Goal: Task Accomplishment & Management: Manage account settings

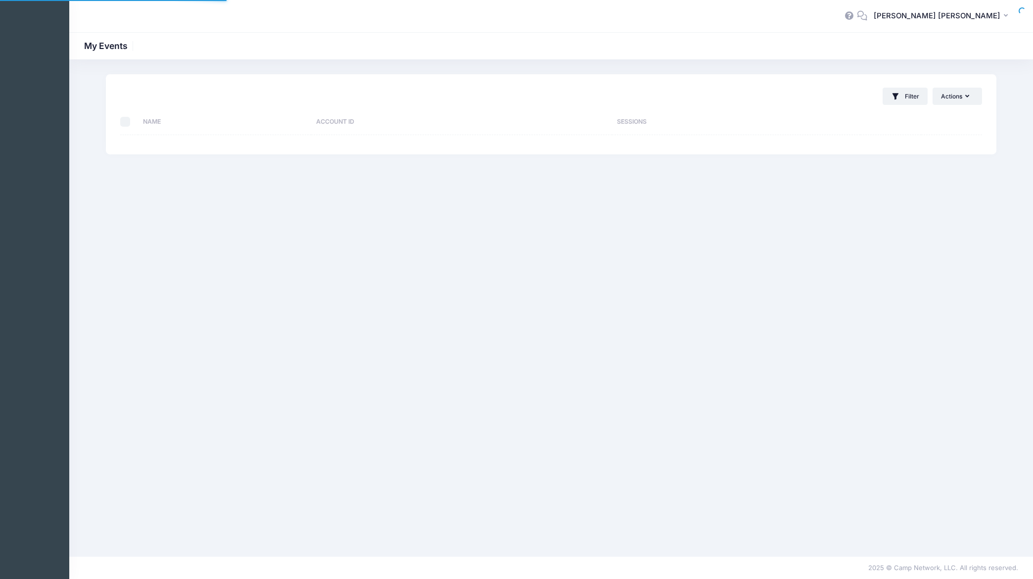
select select "10"
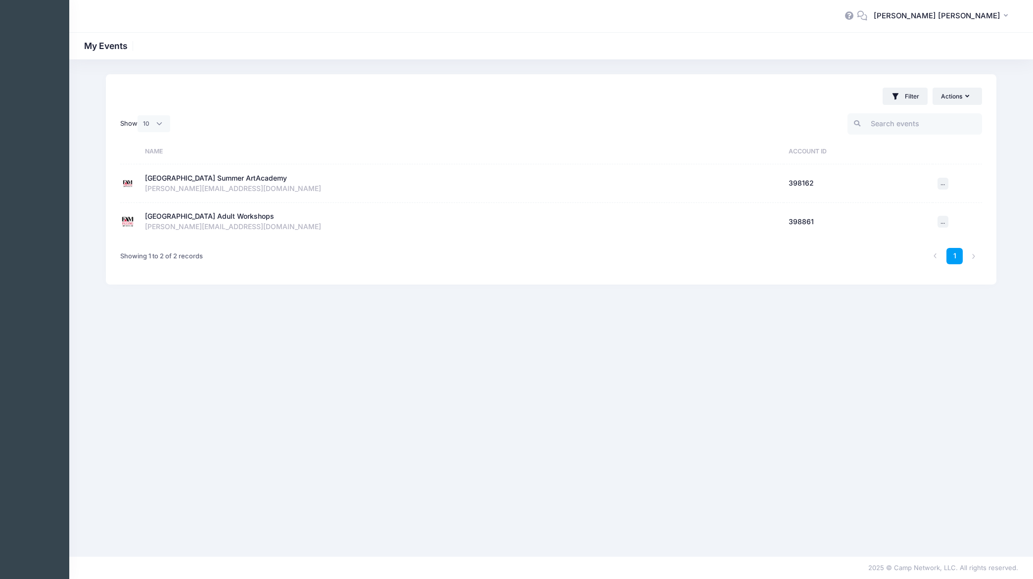
click at [193, 217] on div "[GEOGRAPHIC_DATA] Adult Workshops" at bounding box center [209, 216] width 129 height 10
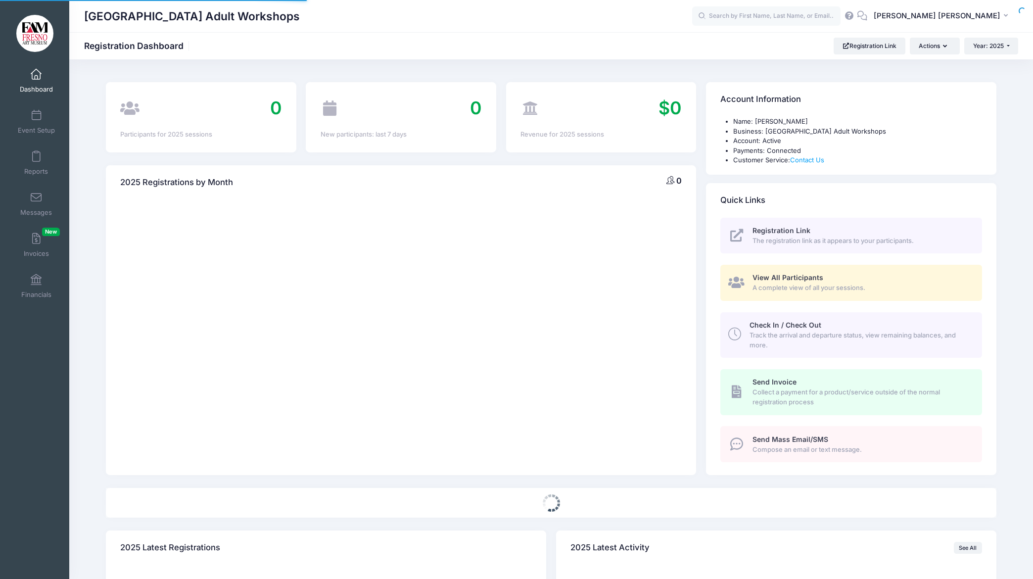
select select
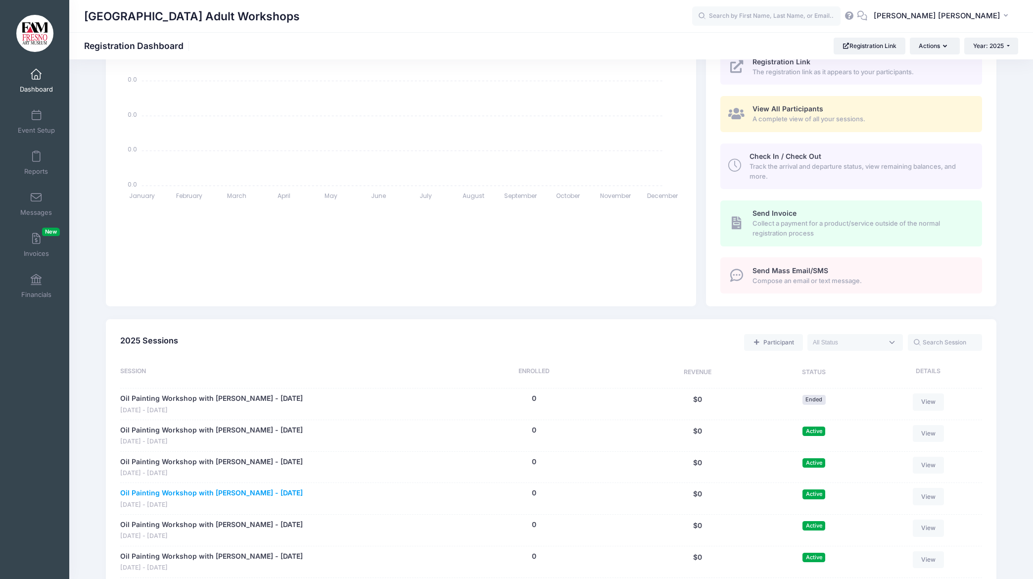
scroll to position [168, 0]
click at [201, 490] on link "Oil Painting Workshop with [PERSON_NAME] - [DATE]" at bounding box center [211, 494] width 183 height 10
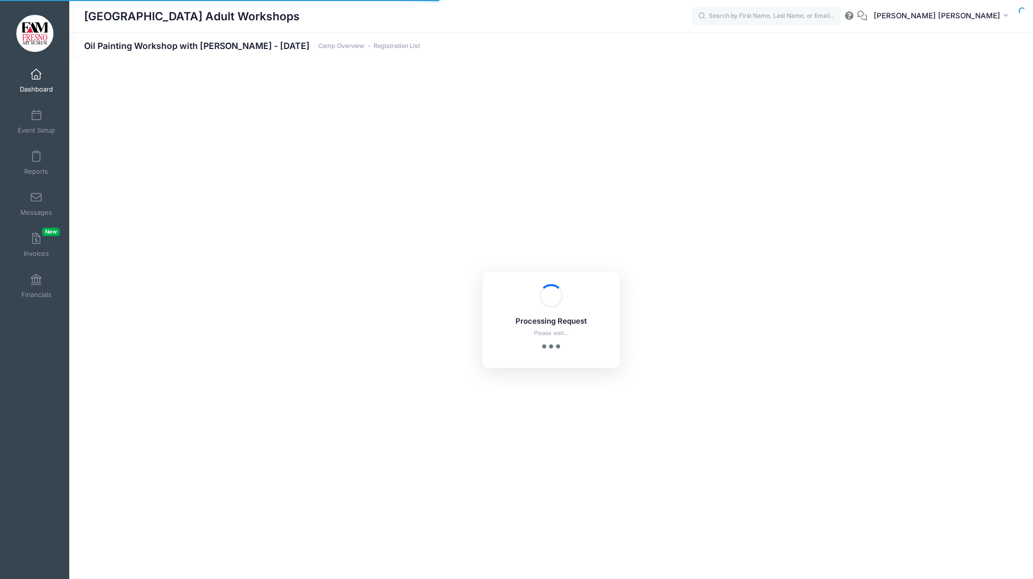
select select "10"
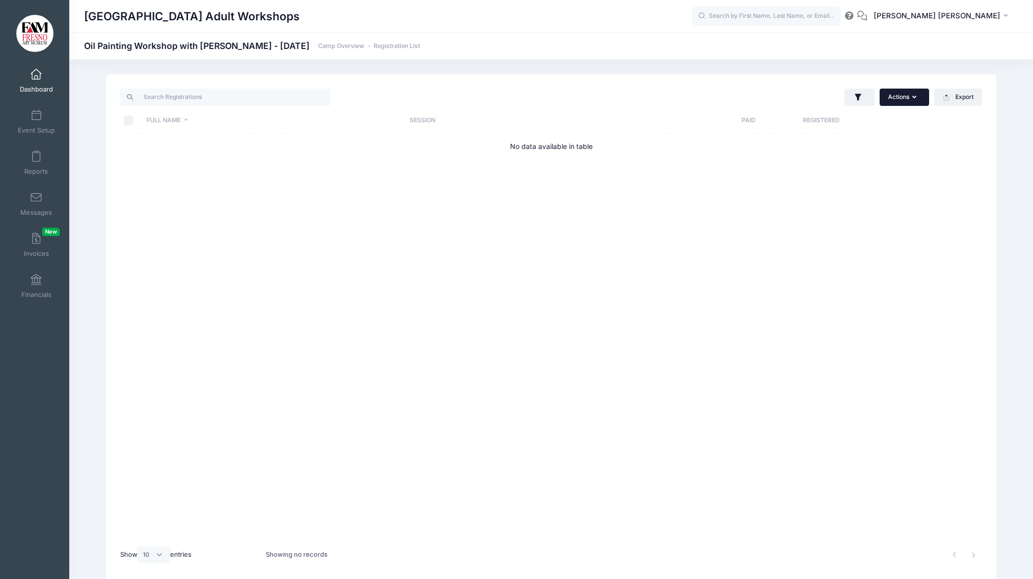
click at [916, 97] on icon "button" at bounding box center [916, 97] width 8 height 0
click at [788, 88] on div "Actions Assign Labels Send Email Send Payment Reminder Send Document Upload Rem…" at bounding box center [769, 97] width 436 height 20
click at [858, 99] on icon "button" at bounding box center [858, 98] width 10 height 10
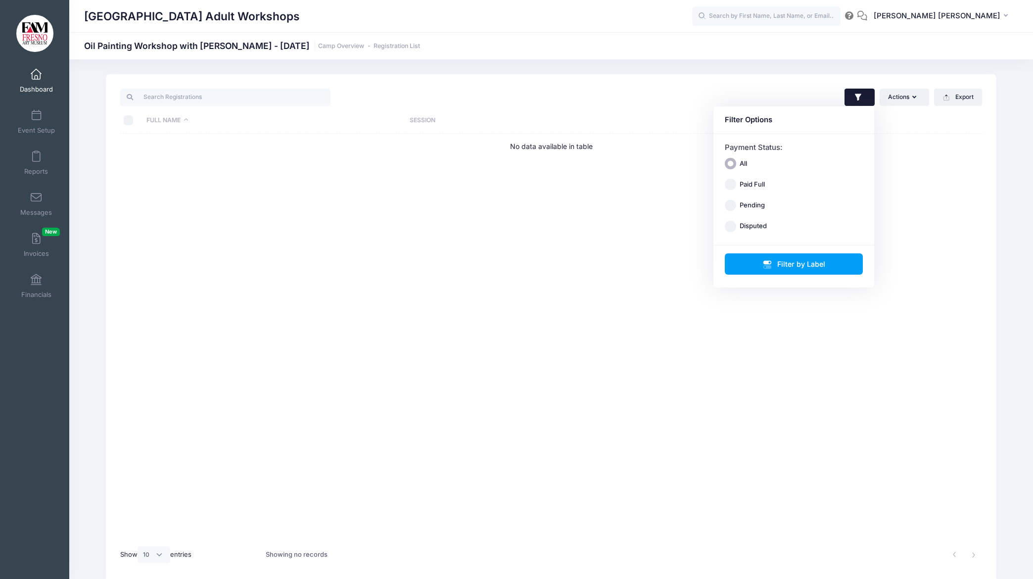
click at [734, 88] on div "Actions Assign Labels Send Email Send Payment Reminder Send Document Upload Rem…" at bounding box center [769, 97] width 436 height 20
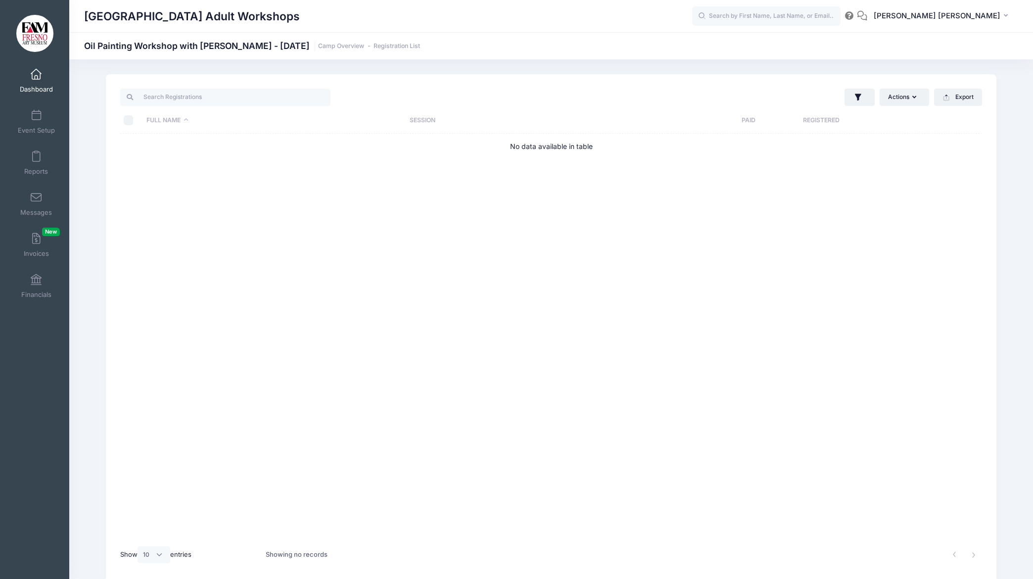
click at [36, 76] on span at bounding box center [36, 74] width 0 height 11
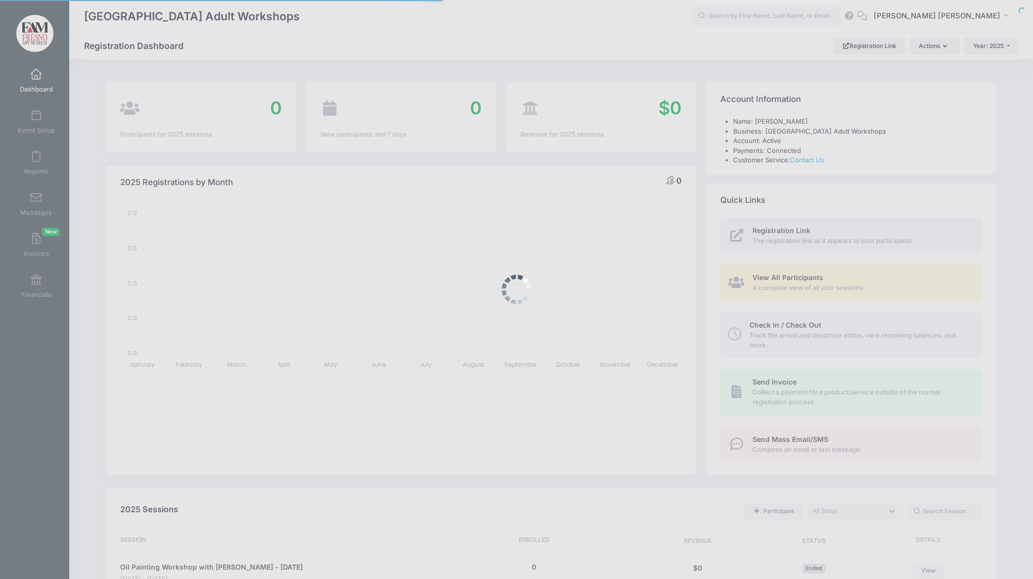
select select
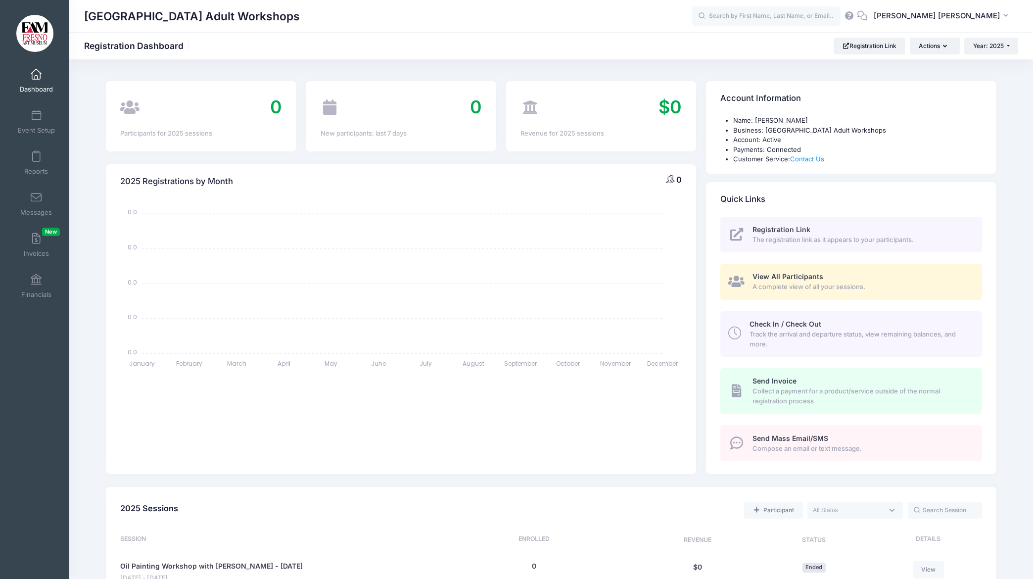
scroll to position [3, 0]
click at [1010, 44] on button "Year: 2025" at bounding box center [991, 46] width 54 height 17
click at [943, 46] on icon "button" at bounding box center [947, 46] width 8 height 0
click at [36, 118] on span at bounding box center [36, 115] width 0 height 11
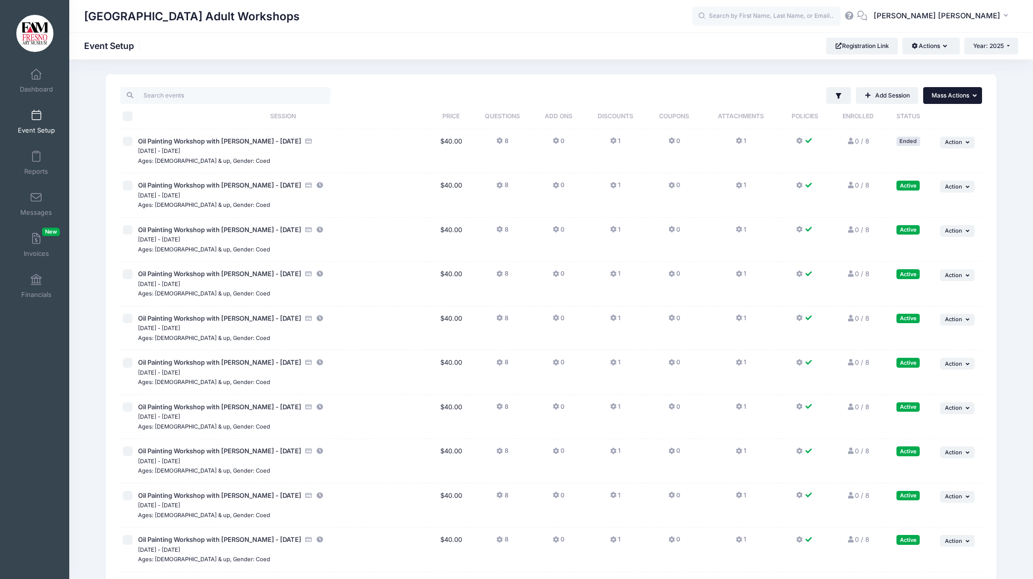
click at [969, 94] on button "... Mass Actions" at bounding box center [952, 95] width 59 height 17
click at [992, 115] on div "Filter Filter Options Show: Active Live Completed Add Session ... Mass Actions" at bounding box center [551, 388] width 890 height 629
click at [946, 45] on button "Actions" at bounding box center [930, 46] width 57 height 17
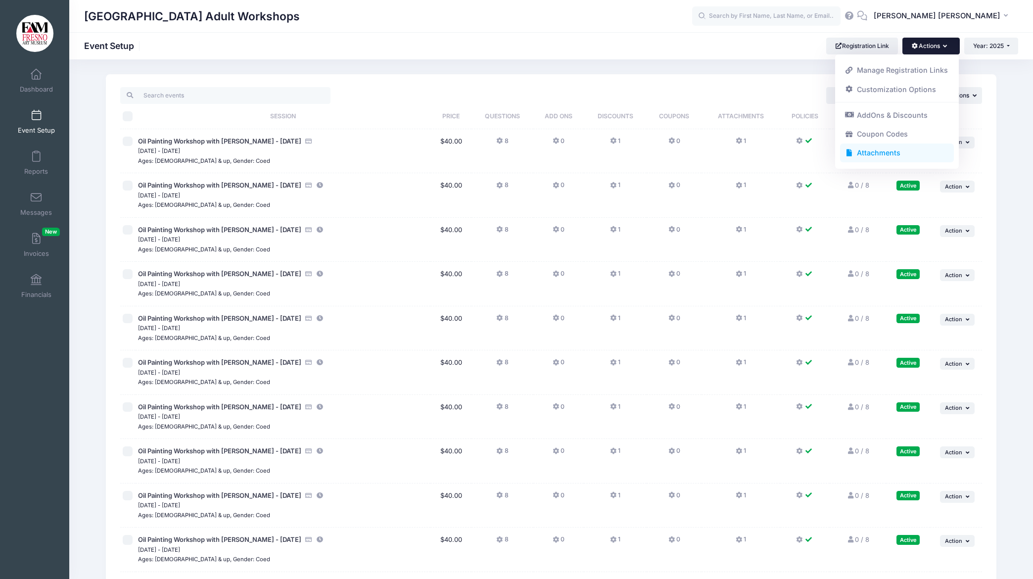
click at [877, 155] on link "Attachments" at bounding box center [897, 152] width 114 height 19
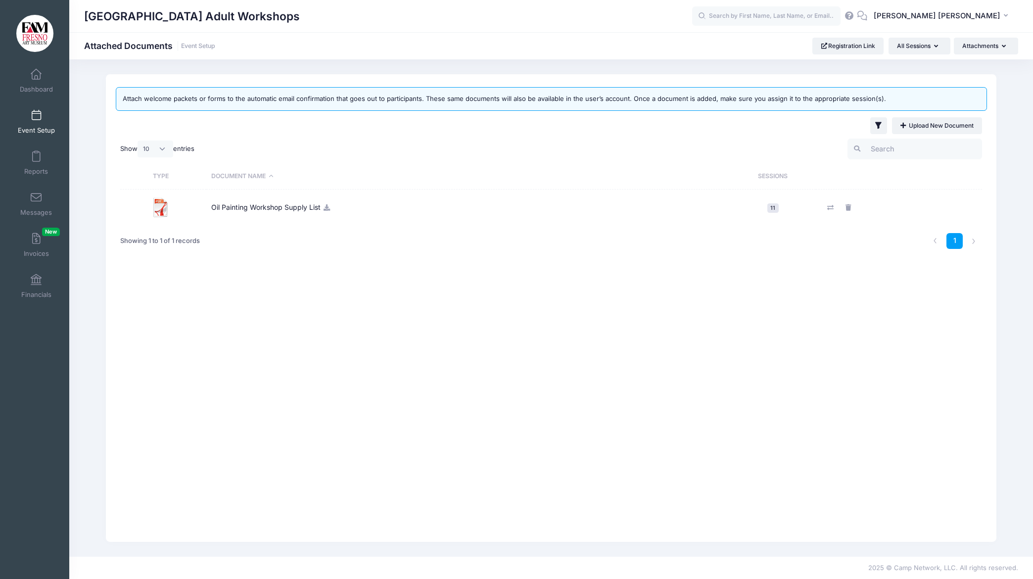
click at [263, 209] on td "Oil Painting Workshop Supply List" at bounding box center [467, 207] width 523 height 36
click at [160, 209] on img at bounding box center [161, 207] width 20 height 20
click at [926, 125] on link "Upload New Document" at bounding box center [937, 125] width 90 height 17
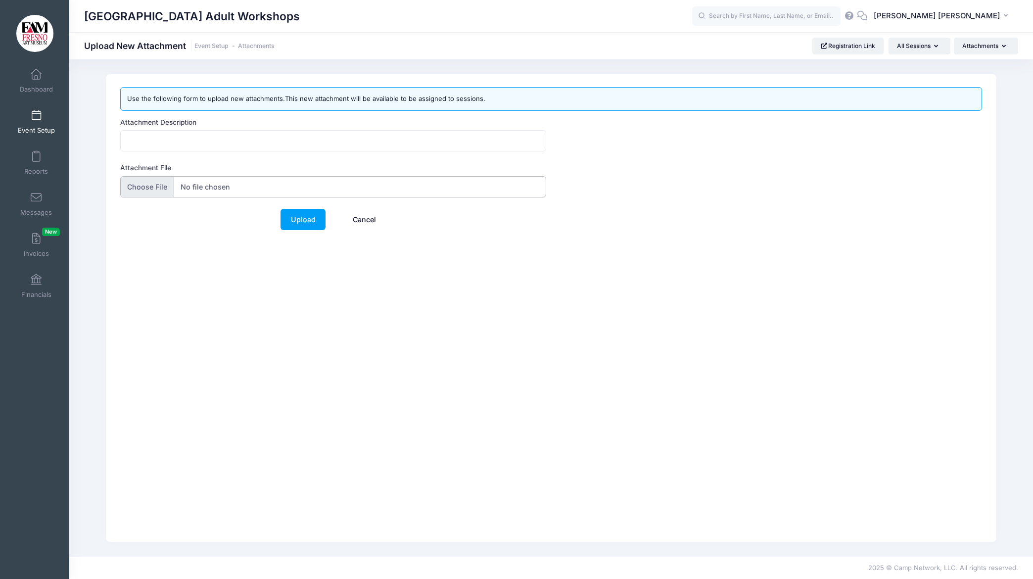
click at [161, 185] on input "Attachment File" at bounding box center [333, 186] width 426 height 21
type input "C:\fakepath\Oil Painting Workshop Supply List_.pdf"
click at [301, 218] on link "Upload" at bounding box center [302, 219] width 45 height 21
click at [175, 138] on input "Attachment Description" at bounding box center [333, 140] width 426 height 21
type input "Oil Painting Supply List"
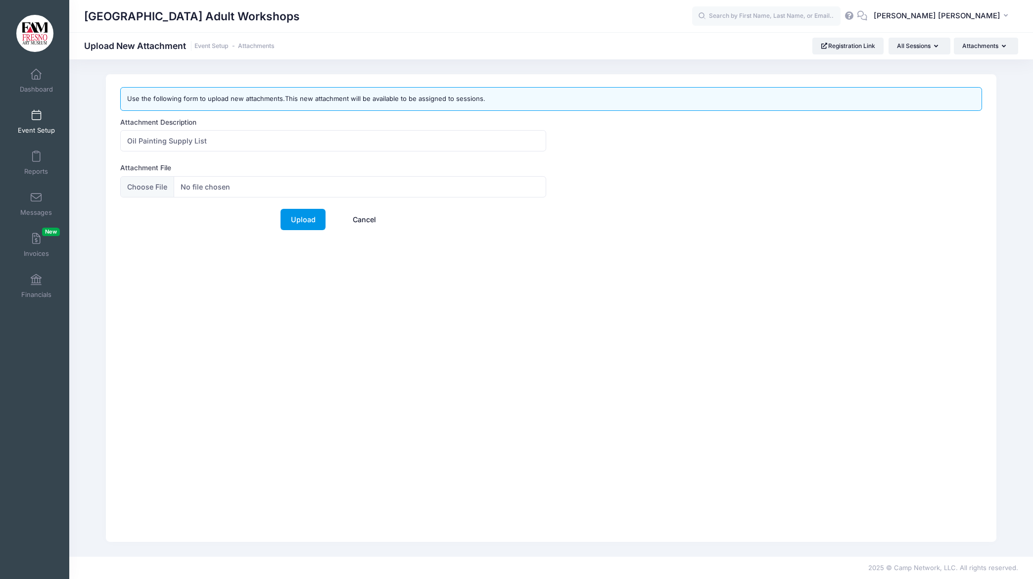
click at [297, 220] on link "Upload" at bounding box center [302, 219] width 45 height 21
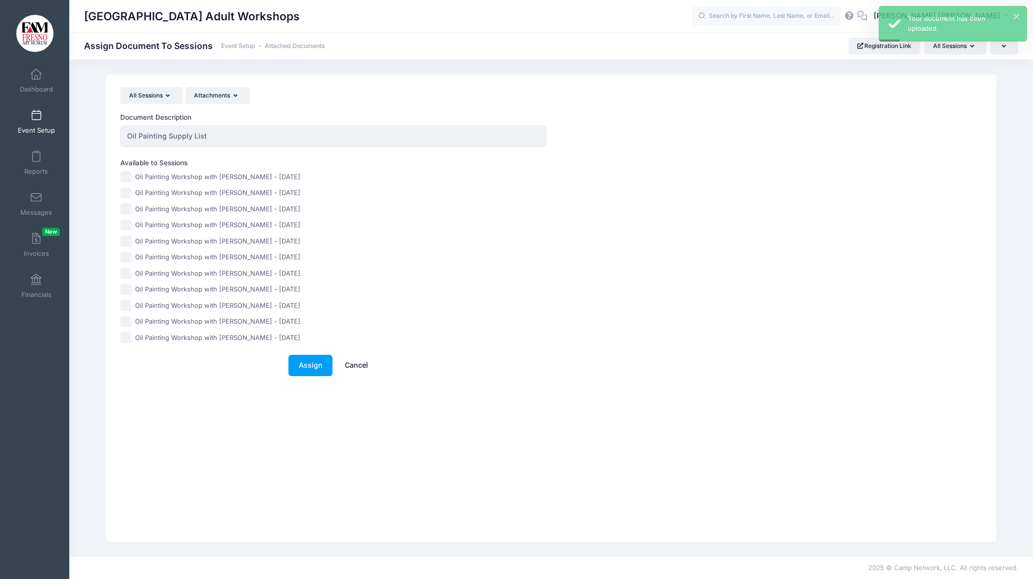
click at [123, 176] on input "Oil Painting Workshop with [PERSON_NAME] - [DATE]" at bounding box center [125, 176] width 11 height 11
checkbox input "true"
click at [126, 193] on input "Oil Painting Workshop with [PERSON_NAME] - [DATE]" at bounding box center [125, 192] width 11 height 11
checkbox input "true"
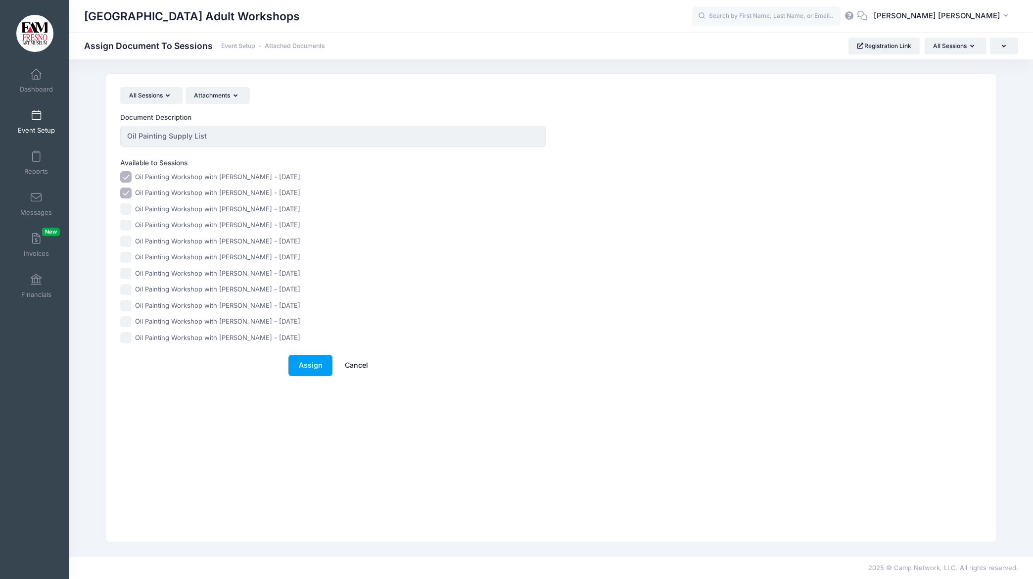
click at [128, 210] on input "Oil Painting Workshop with [PERSON_NAME] - [DATE]" at bounding box center [125, 208] width 11 height 11
checkbox input "true"
click at [126, 228] on input "Oil Painting Workshop with [PERSON_NAME] - [DATE]" at bounding box center [125, 225] width 11 height 11
checkbox input "true"
click at [125, 242] on input "Oil Painting Workshop with [PERSON_NAME] - [DATE]" at bounding box center [125, 240] width 11 height 11
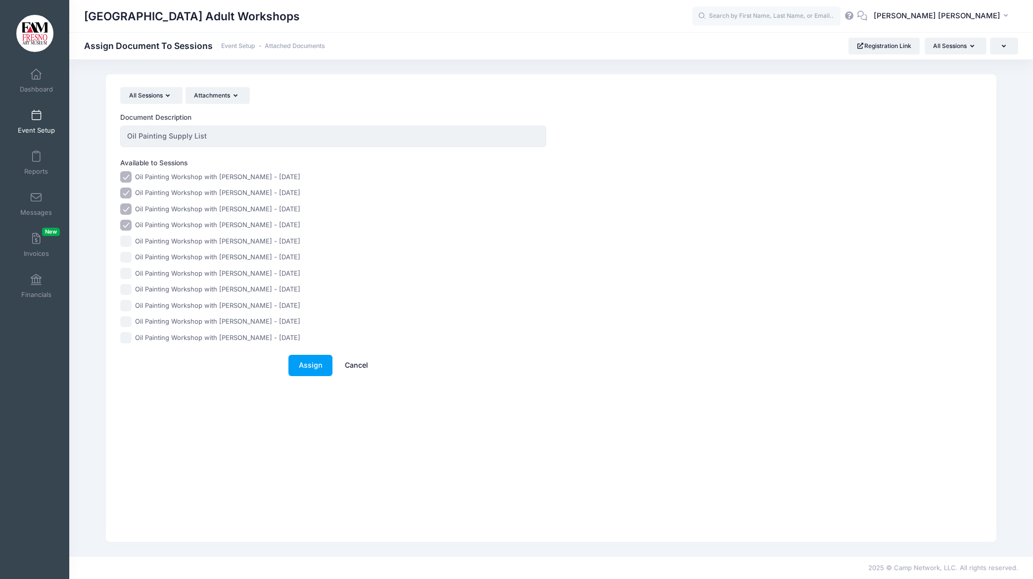
checkbox input "true"
click at [127, 257] on input "Oil Painting Workshop with [PERSON_NAME] - [DATE]" at bounding box center [125, 257] width 11 height 11
checkbox input "true"
click at [125, 275] on input "Oil Painting Workshop with [PERSON_NAME] - [DATE]" at bounding box center [125, 273] width 11 height 11
checkbox input "true"
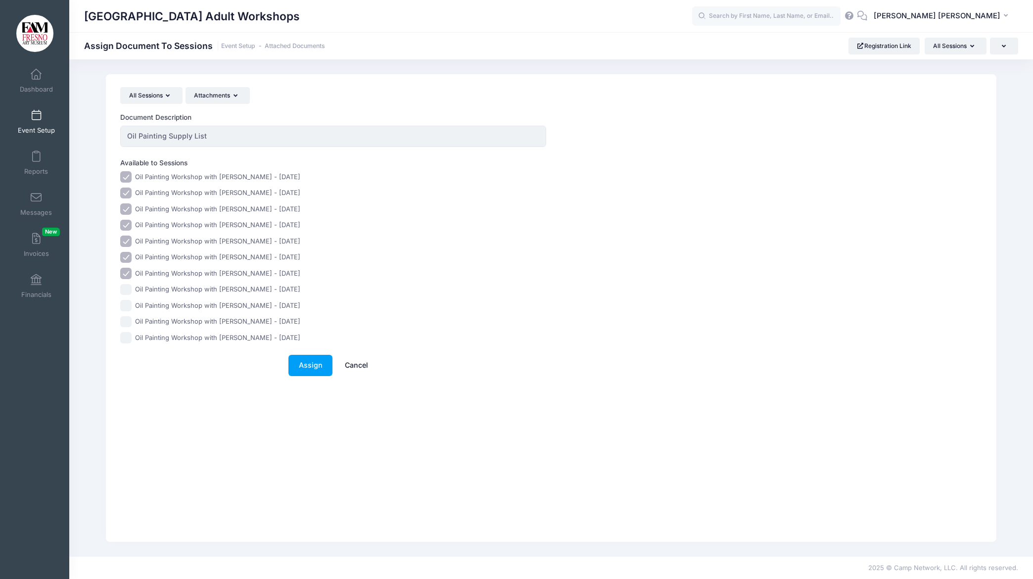
drag, startPoint x: 129, startPoint y: 289, endPoint x: 128, endPoint y: 296, distance: 7.1
click at [129, 289] on input "Oil Painting Workshop with [PERSON_NAME] - [DATE]" at bounding box center [125, 289] width 11 height 11
checkbox input "true"
click at [127, 304] on input "Oil Painting Workshop with [PERSON_NAME] - [DATE]" at bounding box center [125, 305] width 11 height 11
checkbox input "true"
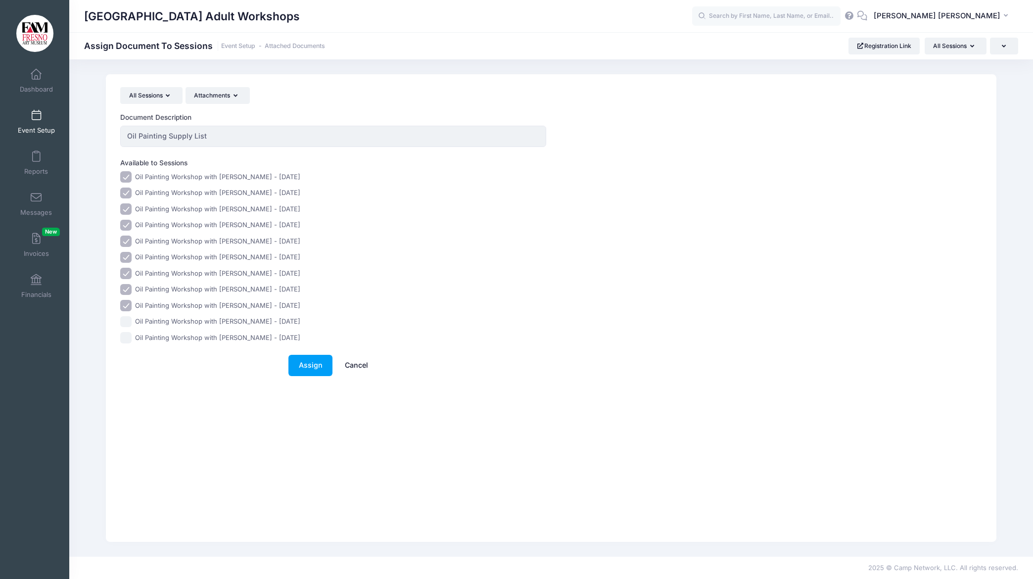
drag, startPoint x: 125, startPoint y: 321, endPoint x: 124, endPoint y: 327, distance: 6.9
click at [125, 321] on input "Oil Painting Workshop with [PERSON_NAME] - [DATE]" at bounding box center [125, 321] width 11 height 11
checkbox input "true"
click at [124, 336] on input "Oil Painting Workshop with [PERSON_NAME] - [DATE]" at bounding box center [125, 337] width 11 height 11
checkbox input "true"
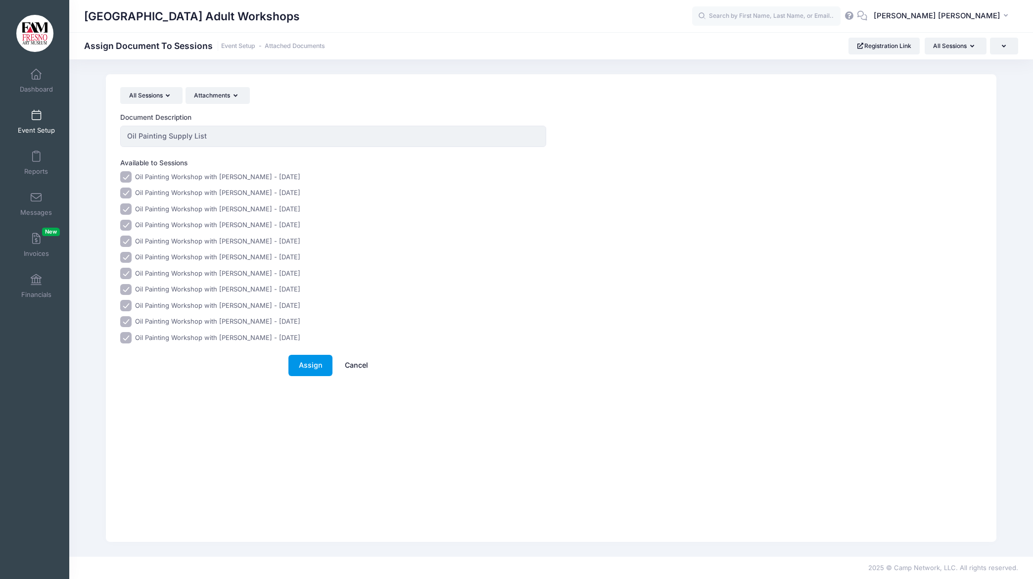
click at [310, 364] on link "Assign" at bounding box center [310, 365] width 44 height 21
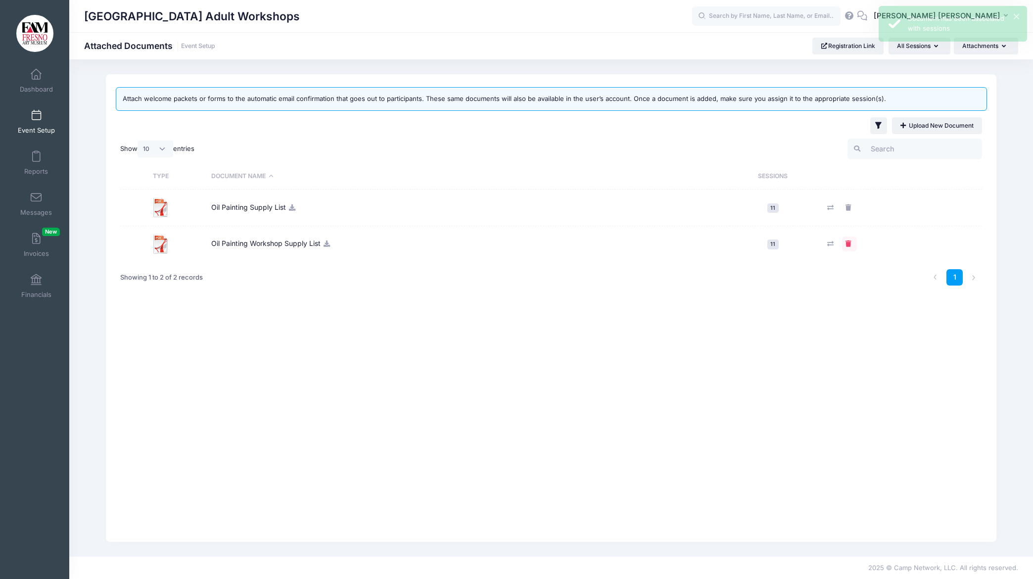
click at [848, 242] on icon at bounding box center [849, 243] width 8 height 6
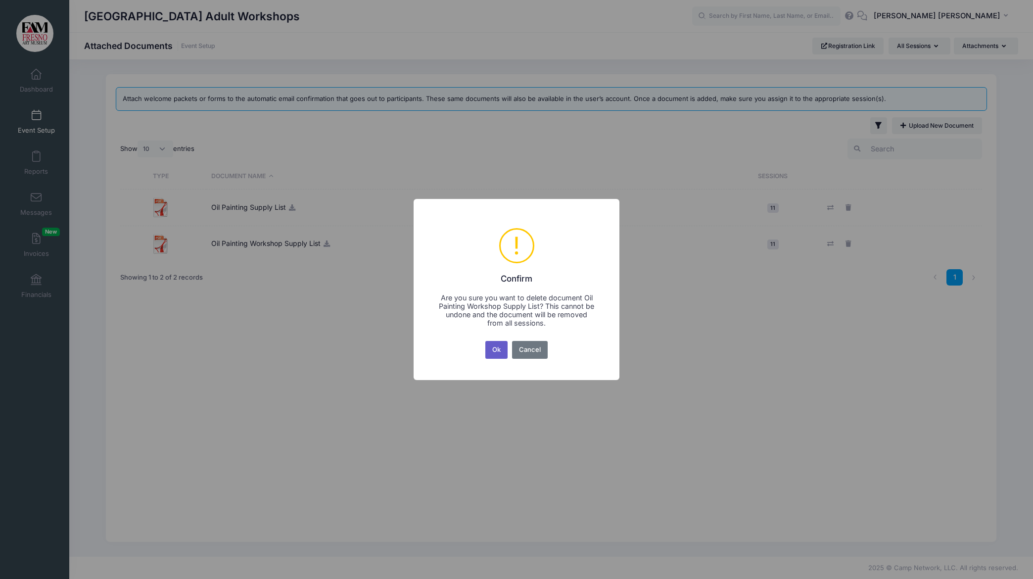
click at [491, 349] on button "Ok" at bounding box center [496, 350] width 23 height 18
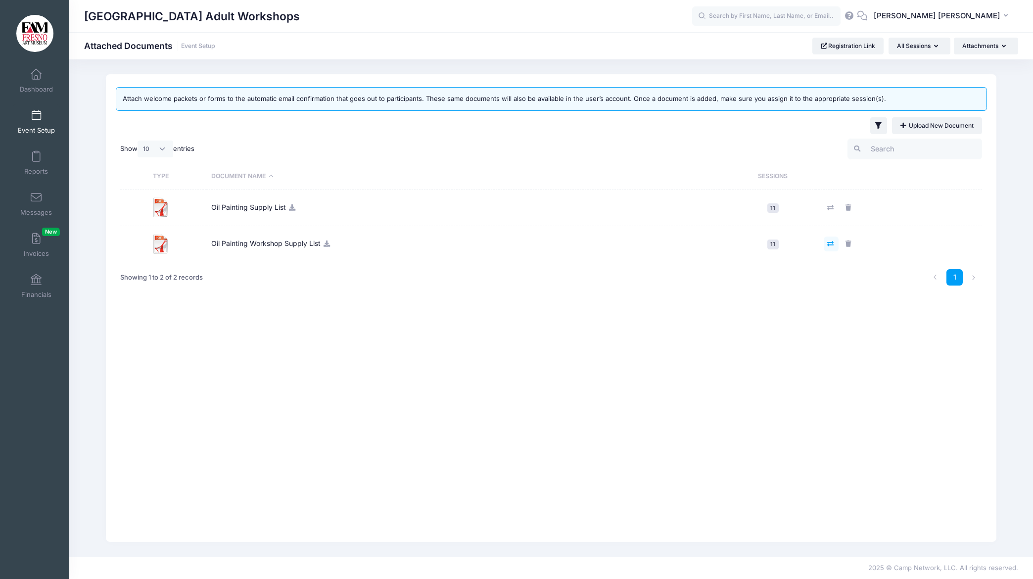
click at [833, 244] on icon at bounding box center [831, 243] width 8 height 6
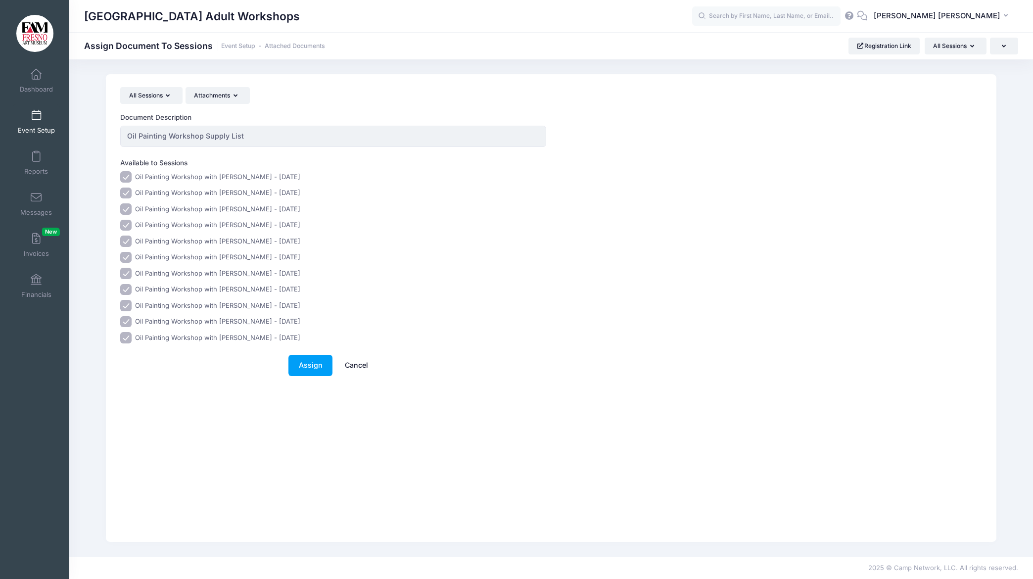
click at [356, 366] on link "Cancel" at bounding box center [356, 365] width 44 height 21
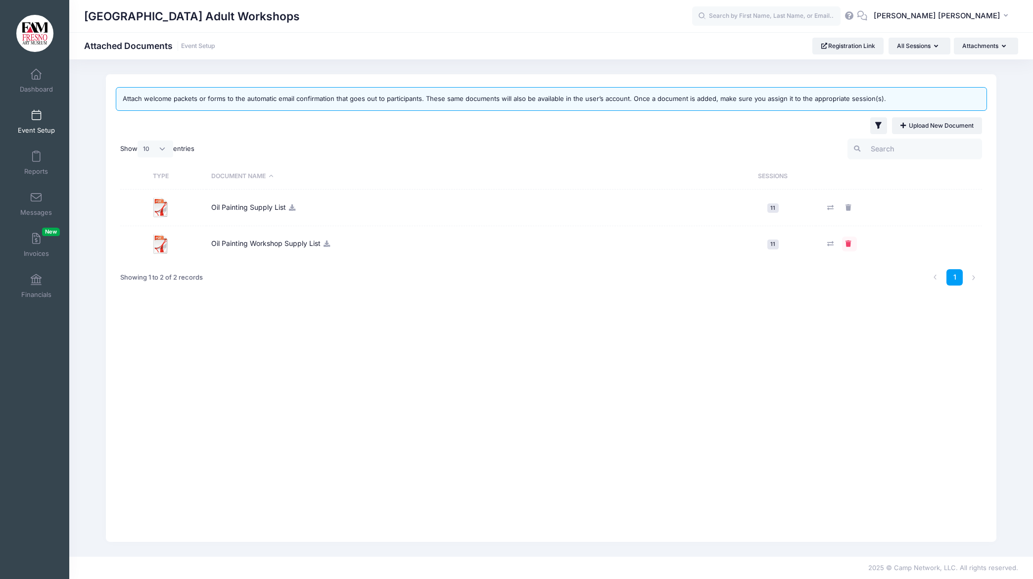
click at [850, 243] on icon at bounding box center [849, 243] width 8 height 6
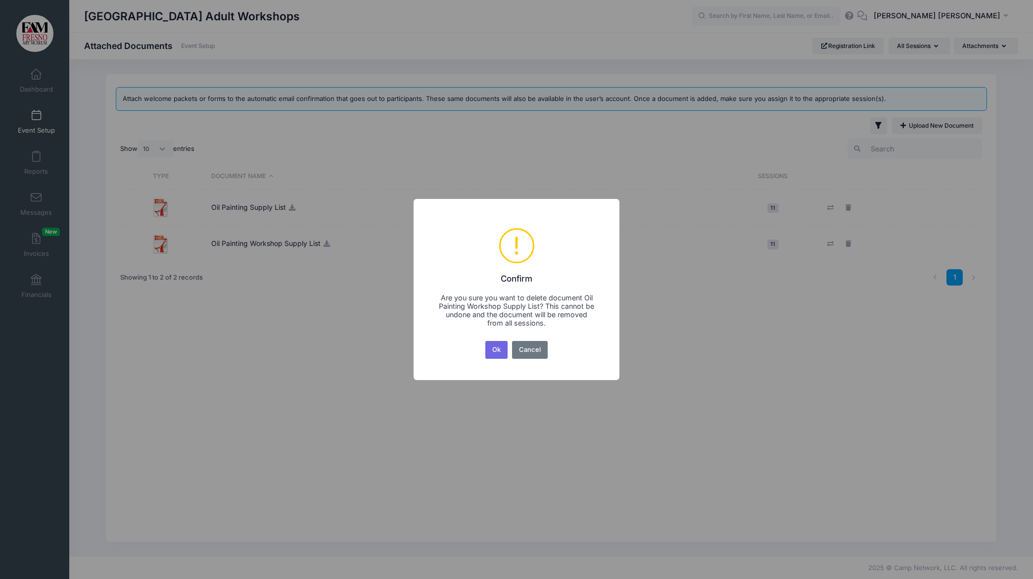
click at [498, 349] on button "Ok" at bounding box center [496, 350] width 23 height 18
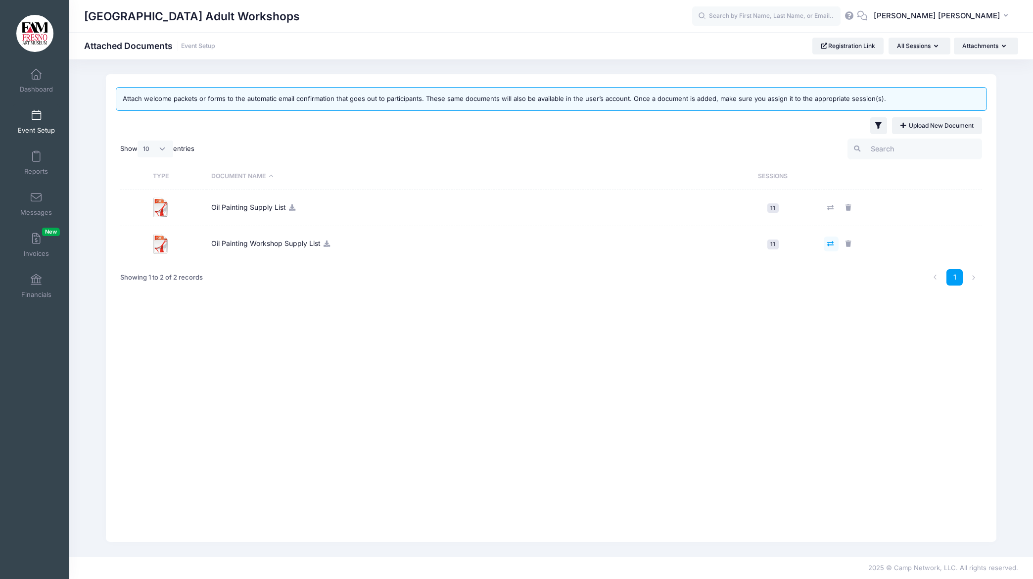
click at [831, 241] on icon at bounding box center [831, 243] width 8 height 6
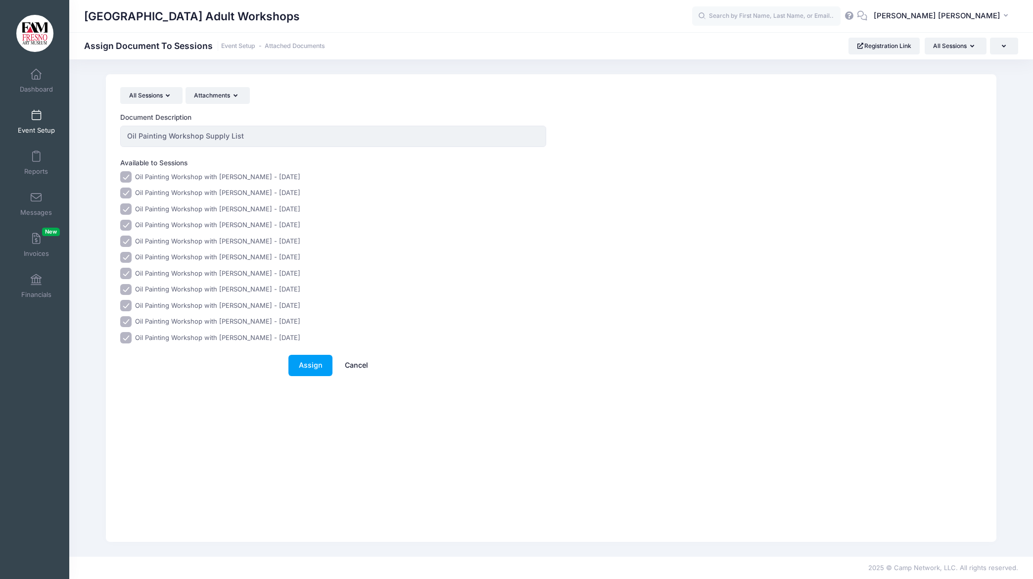
drag, startPoint x: 125, startPoint y: 178, endPoint x: 125, endPoint y: 184, distance: 6.4
click at [125, 178] on input "Oil Painting Workshop with [PERSON_NAME] - [DATE]" at bounding box center [125, 176] width 11 height 11
checkbox input "false"
click at [125, 194] on input "Oil Painting Workshop with [PERSON_NAME] - [DATE]" at bounding box center [125, 192] width 11 height 11
checkbox input "false"
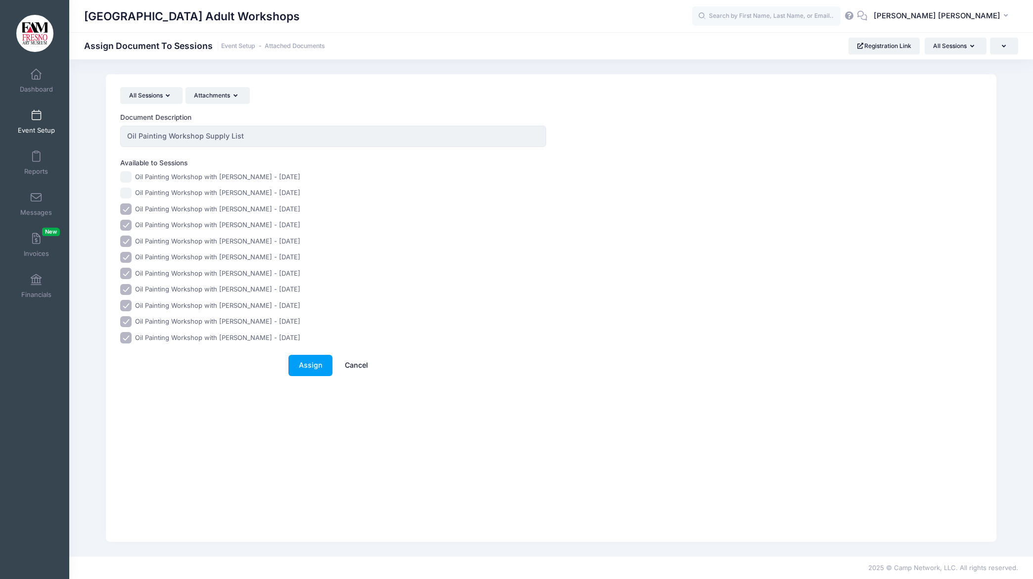
click at [125, 208] on input "Oil Painting Workshop with [PERSON_NAME] - [DATE]" at bounding box center [125, 208] width 11 height 11
checkbox input "false"
click at [126, 224] on input "Oil Painting Workshop with [PERSON_NAME] - [DATE]" at bounding box center [125, 225] width 11 height 11
checkbox input "false"
click at [127, 242] on input "Oil Painting Workshop with [PERSON_NAME] - [DATE]" at bounding box center [125, 240] width 11 height 11
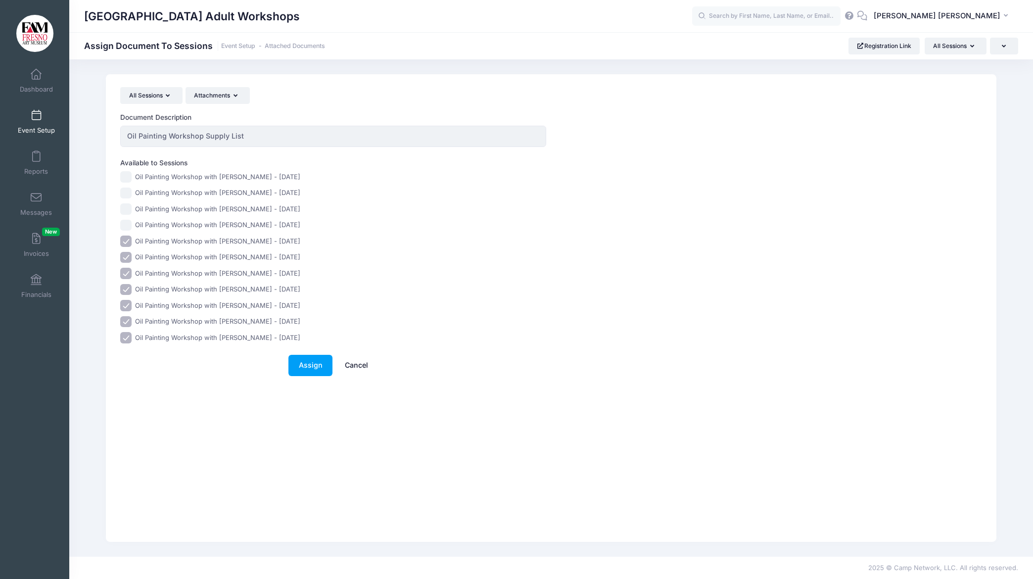
checkbox input "false"
click at [128, 259] on input "Oil Painting Workshop with [PERSON_NAME] - [DATE]" at bounding box center [125, 257] width 11 height 11
checkbox input "false"
click at [128, 271] on input "Oil Painting Workshop with [PERSON_NAME] - [DATE]" at bounding box center [125, 273] width 11 height 11
checkbox input "false"
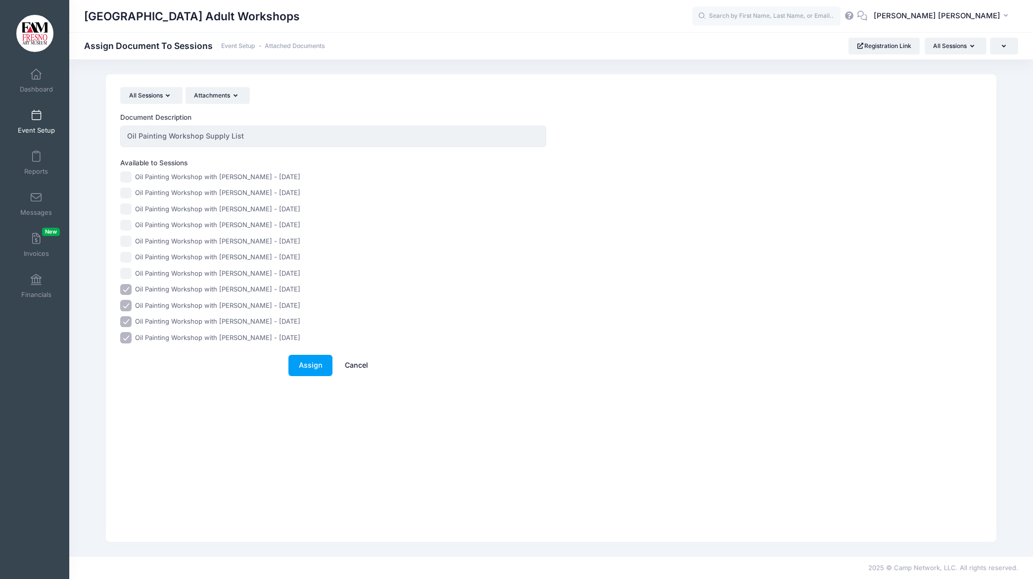
click at [127, 291] on input "Oil Painting Workshop with [PERSON_NAME] - [DATE]" at bounding box center [125, 289] width 11 height 11
checkbox input "false"
click at [125, 304] on input "Oil Painting Workshop with [PERSON_NAME] - [DATE]" at bounding box center [125, 305] width 11 height 11
checkbox input "false"
click at [125, 320] on input "Oil Painting Workshop with [PERSON_NAME] - [DATE]" at bounding box center [125, 321] width 11 height 11
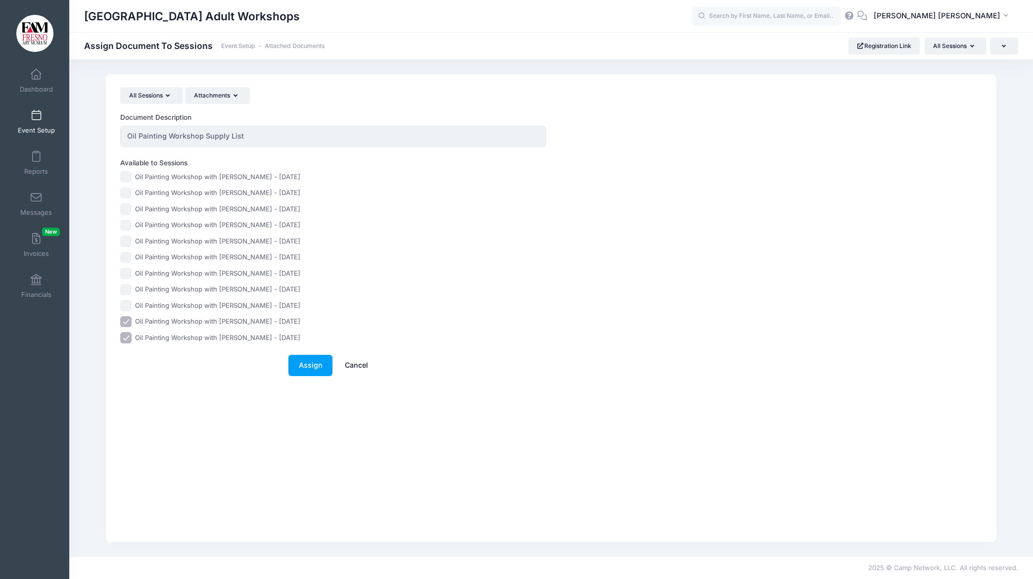
checkbox input "false"
click at [127, 334] on input "Oil Painting Workshop with [PERSON_NAME] - [DATE]" at bounding box center [125, 337] width 11 height 11
checkbox input "false"
click at [317, 365] on link "Assign" at bounding box center [310, 365] width 44 height 21
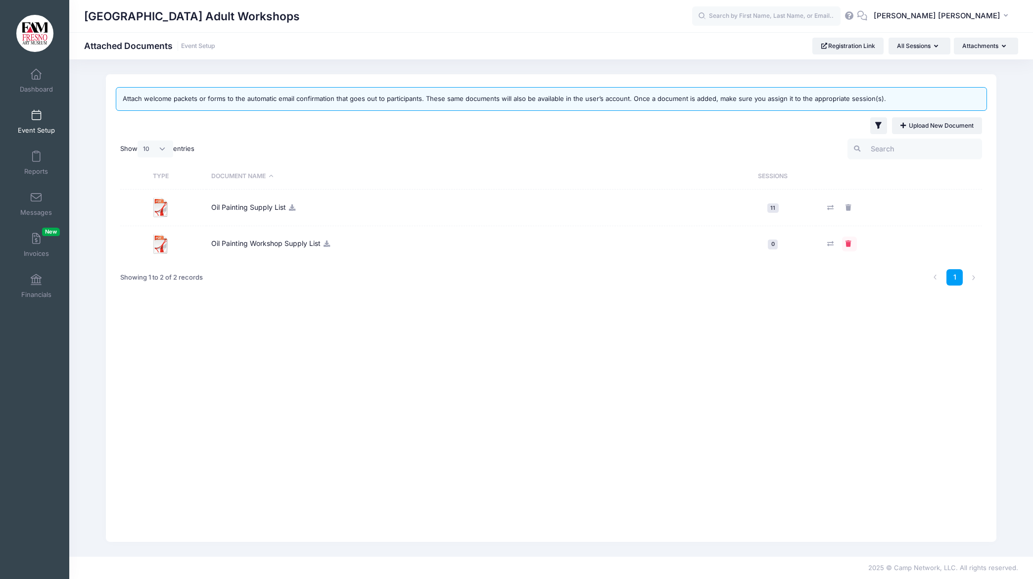
click at [849, 243] on icon at bounding box center [849, 243] width 8 height 6
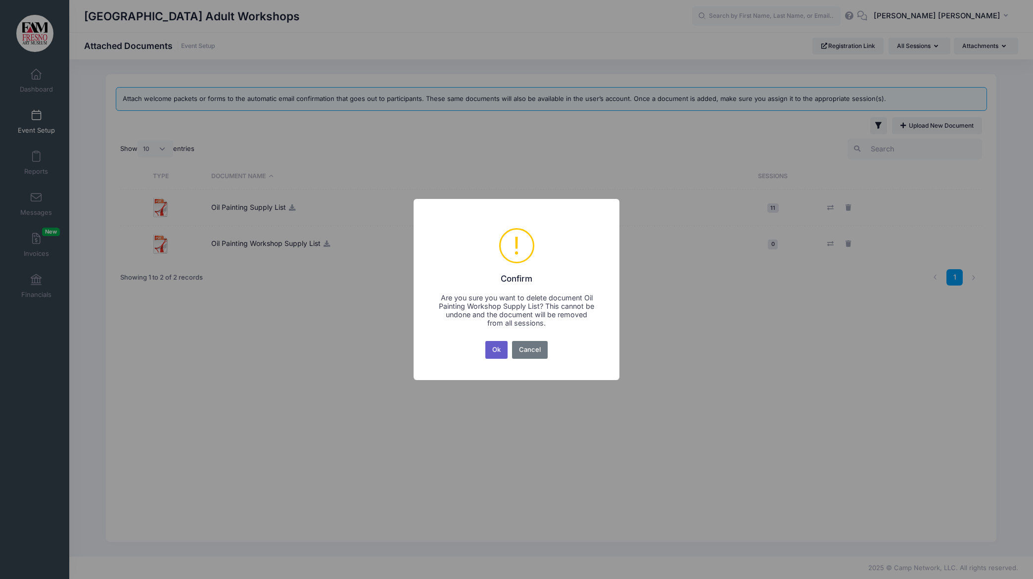
click at [500, 350] on button "Ok" at bounding box center [496, 350] width 23 height 18
